Goal: Book appointment/travel/reservation

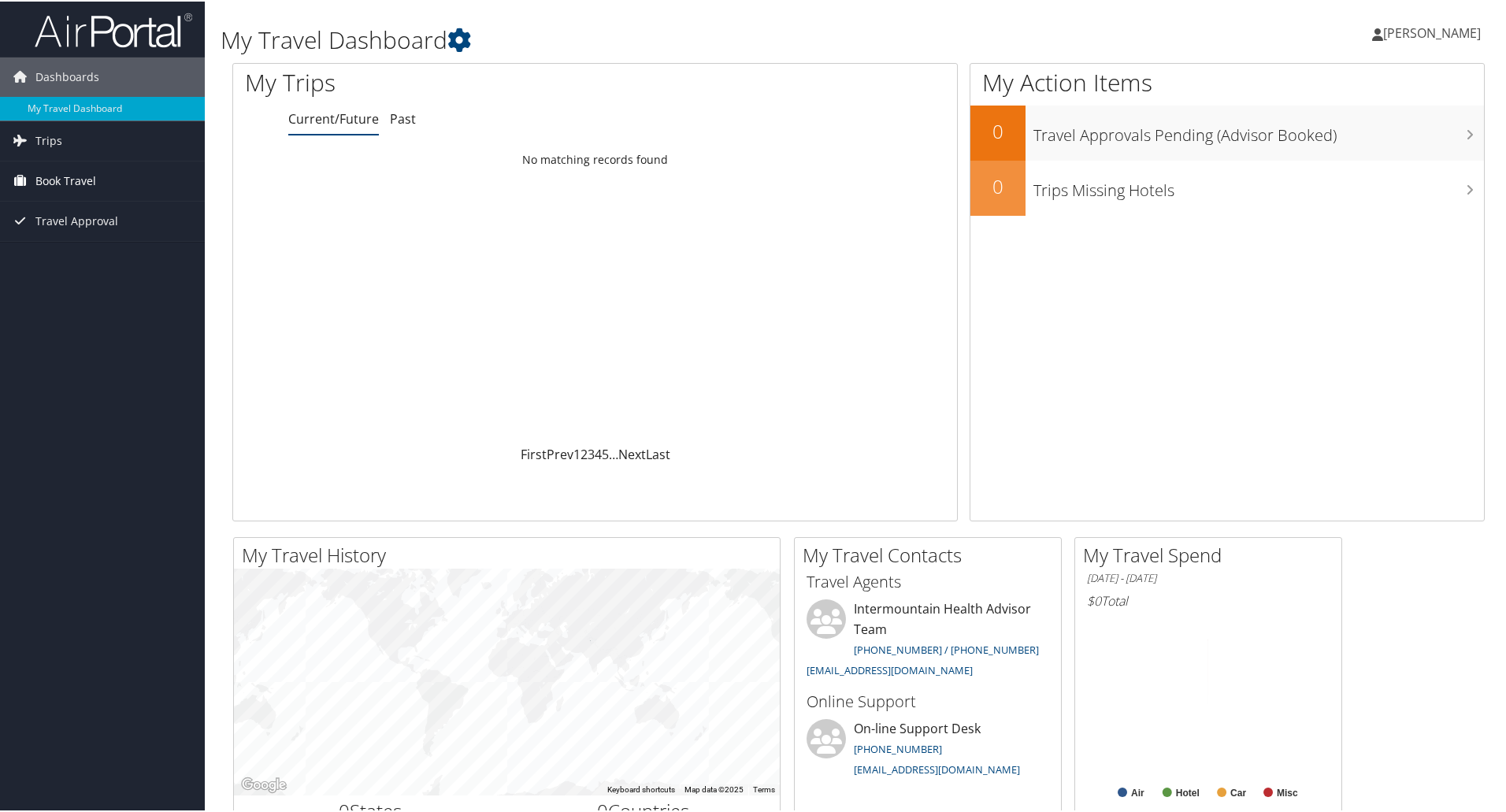
click at [64, 194] on span "Book Travel" at bounding box center [65, 180] width 60 height 40
click at [76, 270] on li "Book Travel Agent Booking Request Approval Request (Beta) Book/Manage Online Tr…" at bounding box center [102, 216] width 205 height 111
click at [92, 256] on link "Book/Manage Online Trips" at bounding box center [102, 258] width 205 height 24
click at [99, 259] on link "Book/Manage Online Trips" at bounding box center [102, 258] width 205 height 24
click at [61, 144] on link "Trips" at bounding box center [102, 140] width 205 height 40
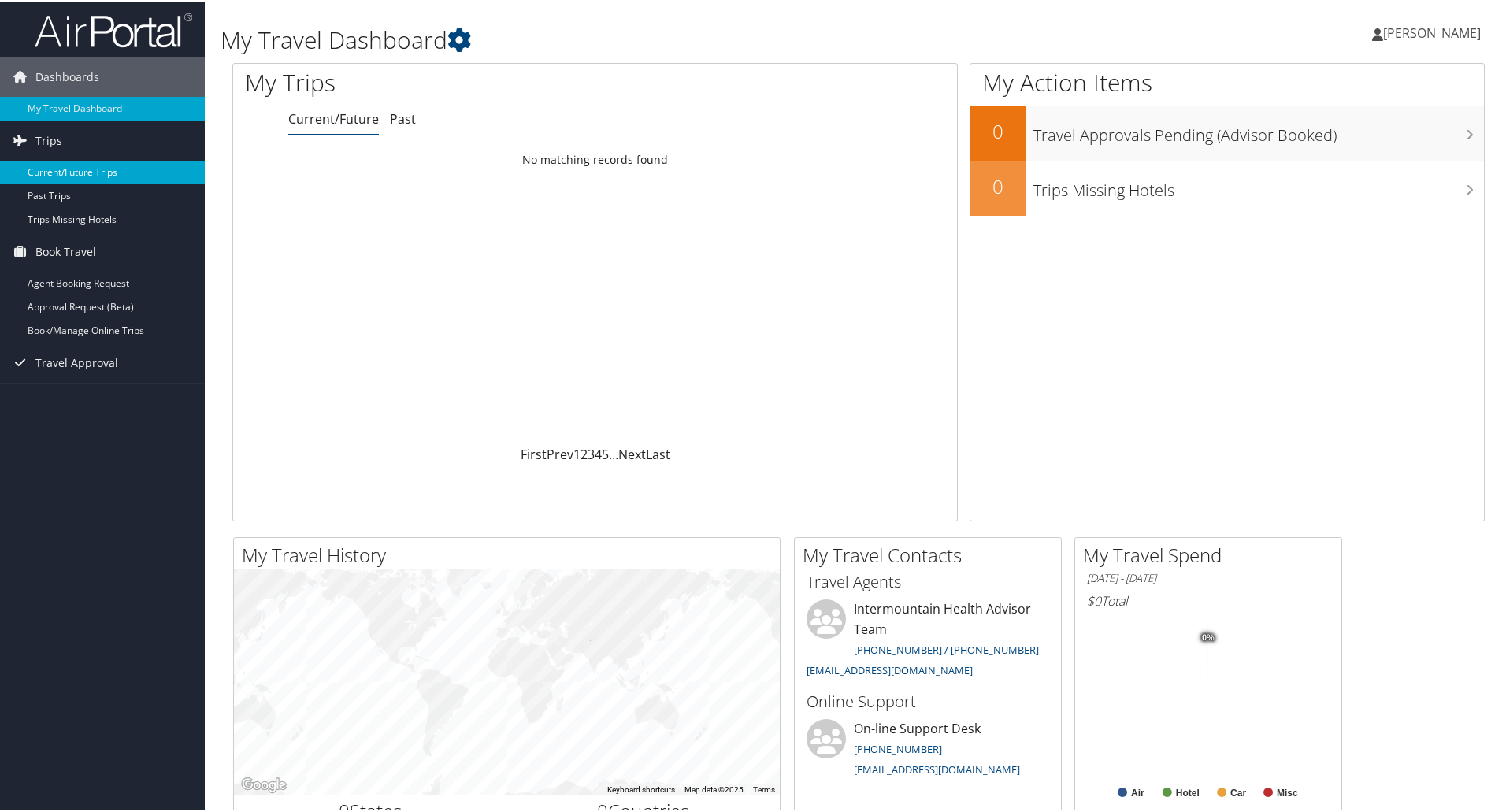
click at [71, 166] on link "Current/Future Trips" at bounding box center [102, 171] width 205 height 24
